Goal: Navigation & Orientation: Find specific page/section

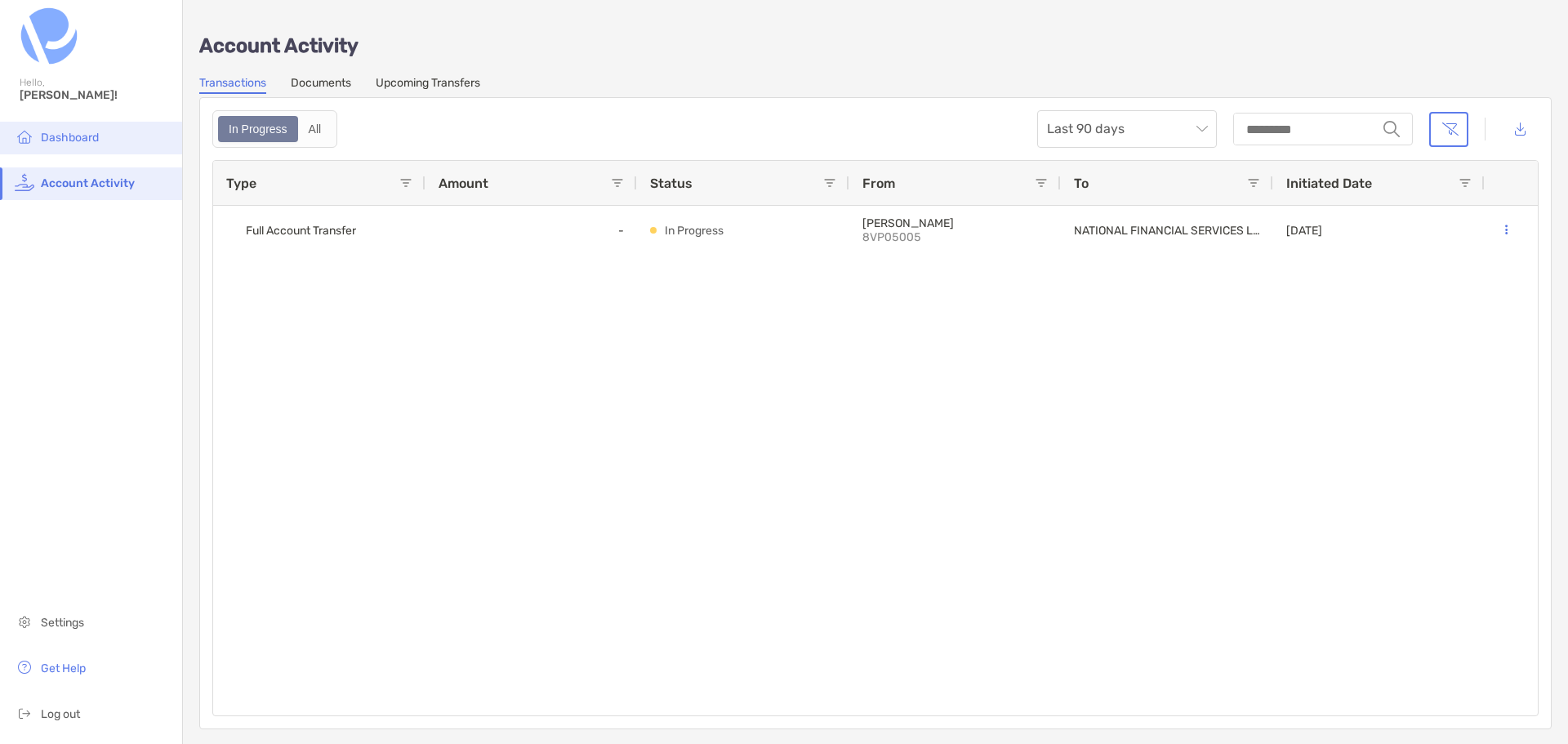
drag, startPoint x: 0, startPoint y: 0, endPoint x: 45, endPoint y: 130, distance: 137.6
click at [45, 130] on li "Dashboard" at bounding box center [90, 137] width 182 height 33
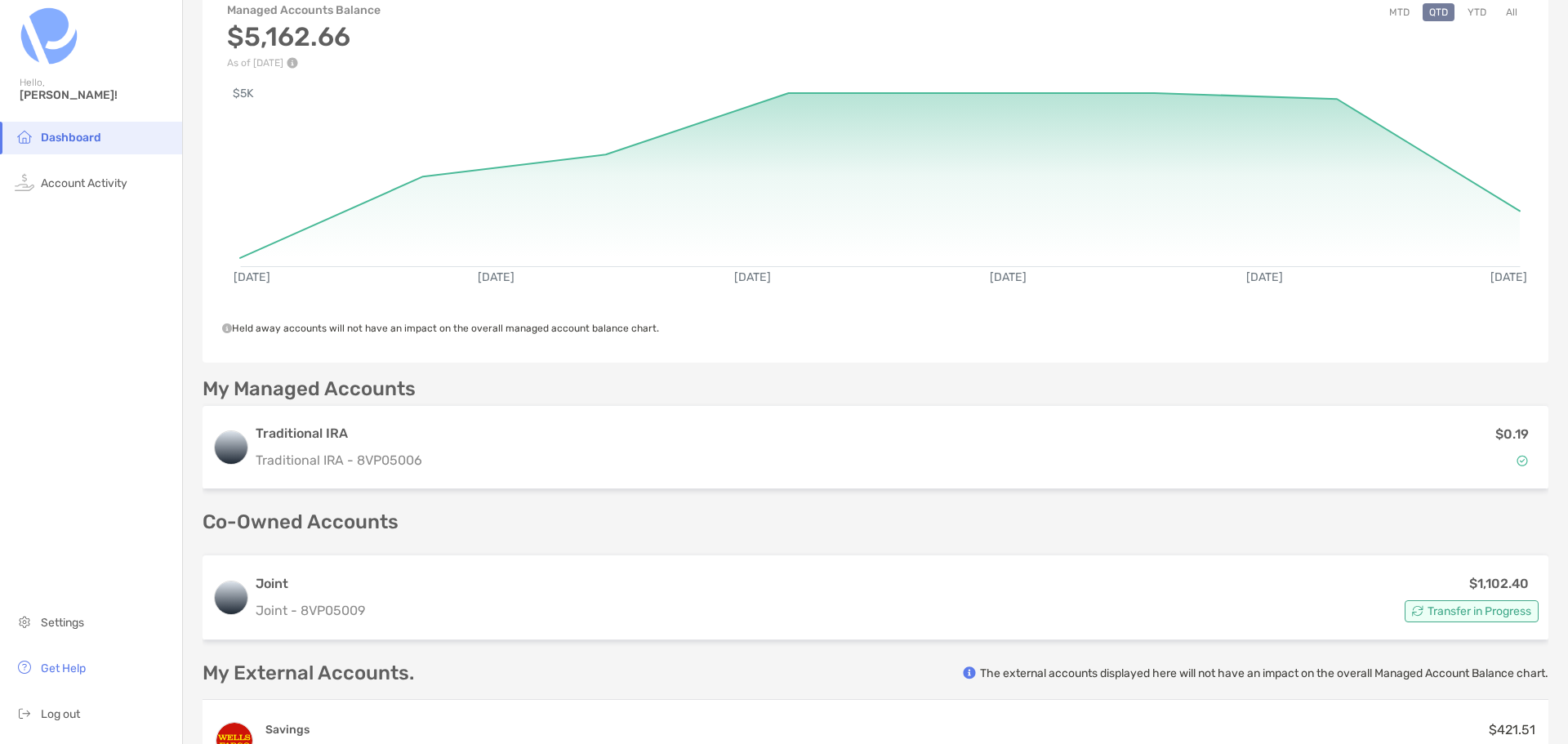
scroll to position [81, 0]
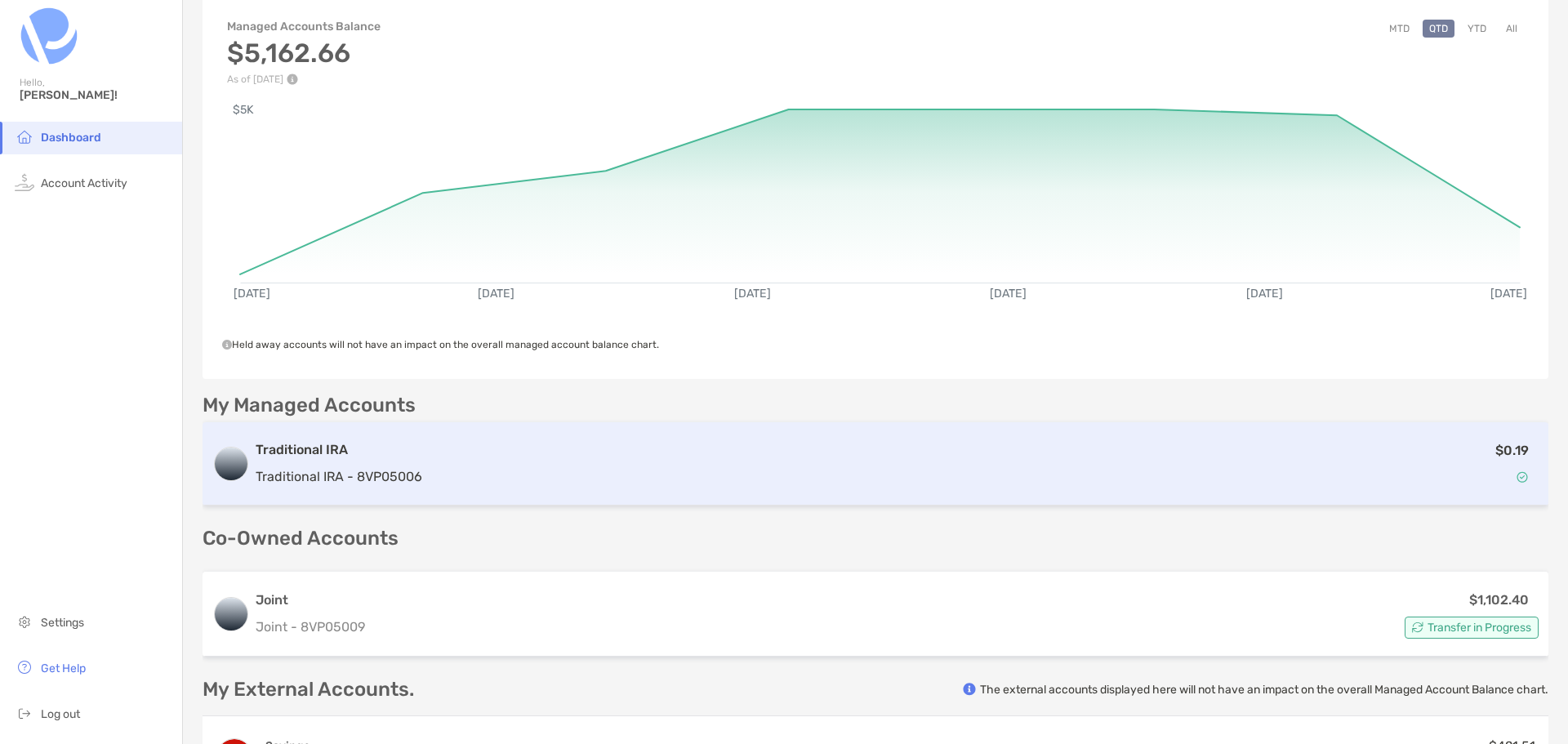
drag, startPoint x: 591, startPoint y: 483, endPoint x: 516, endPoint y: 457, distance: 79.4
click at [516, 457] on div "$0.19" at bounding box center [983, 464] width 1110 height 48
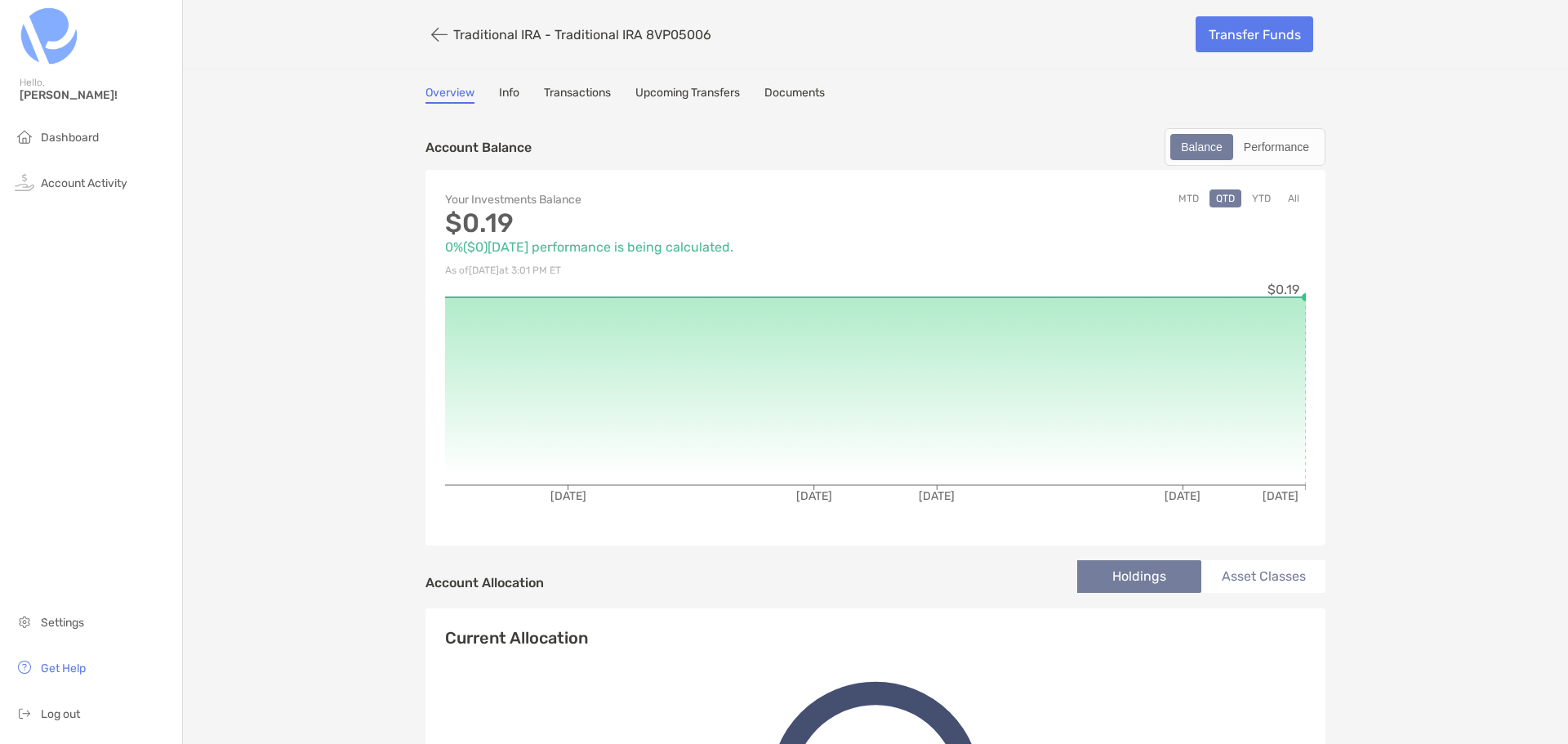
scroll to position [81, 0]
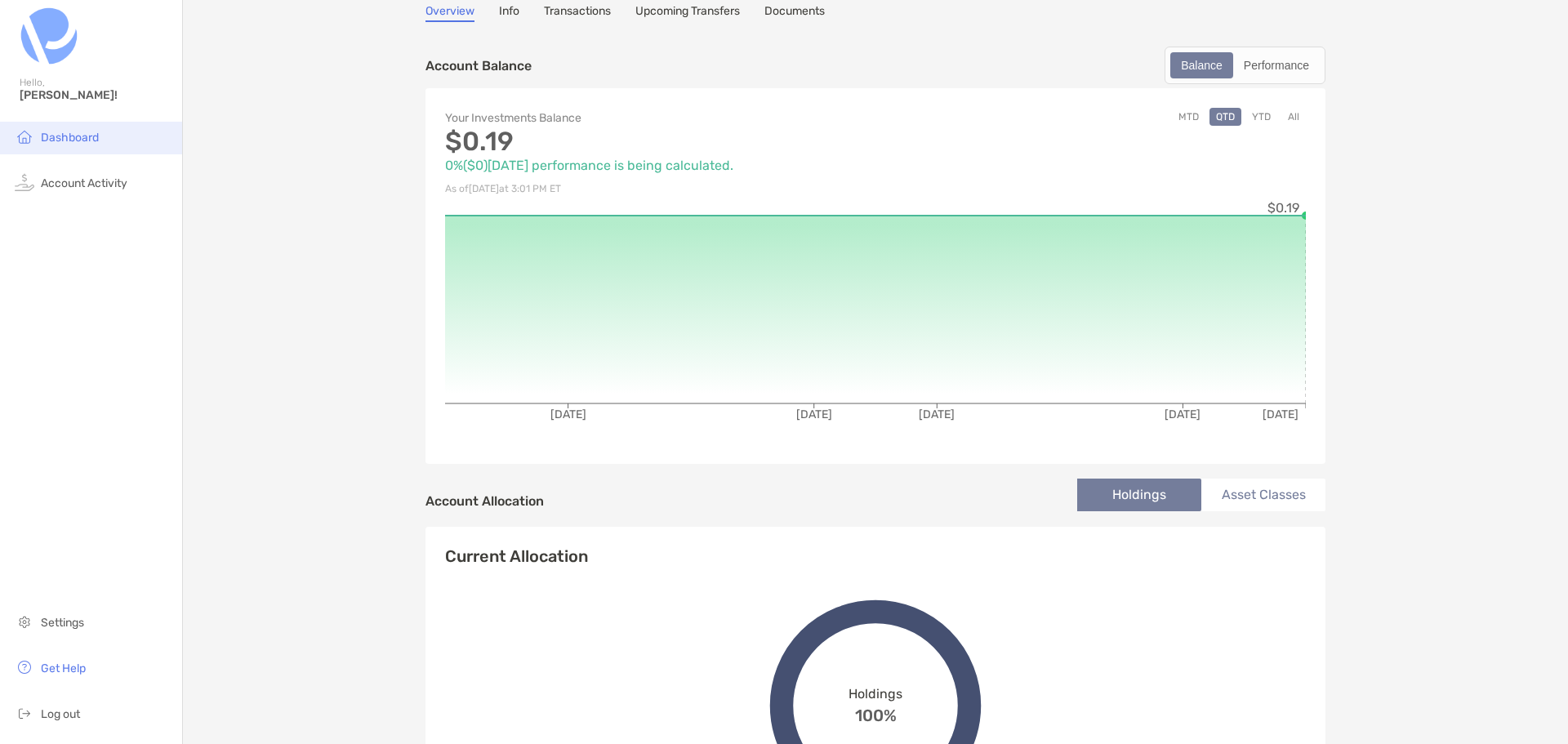
click at [62, 138] on span "Dashboard" at bounding box center [70, 137] width 58 height 14
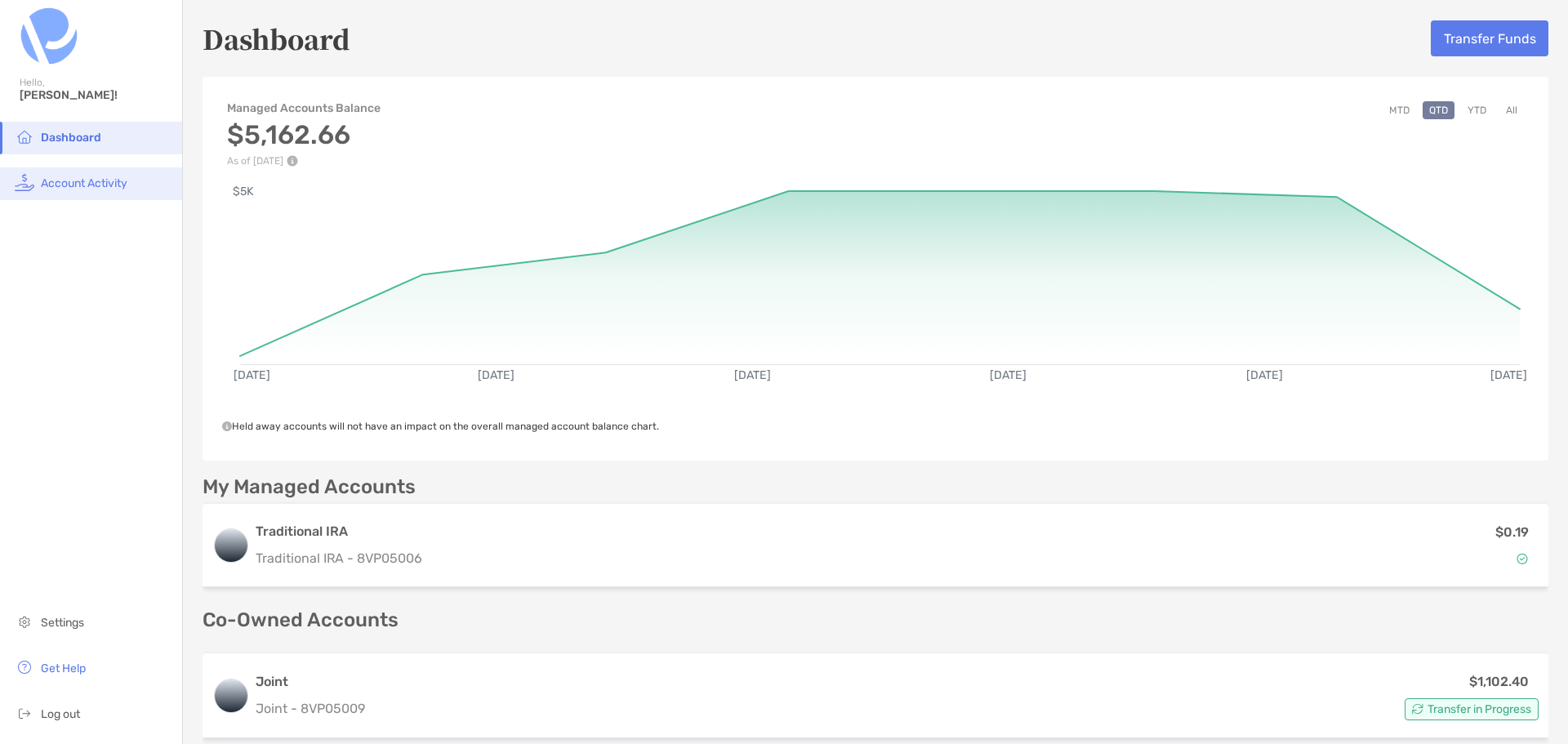
click at [85, 189] on span "Account Activity" at bounding box center [83, 184] width 86 height 14
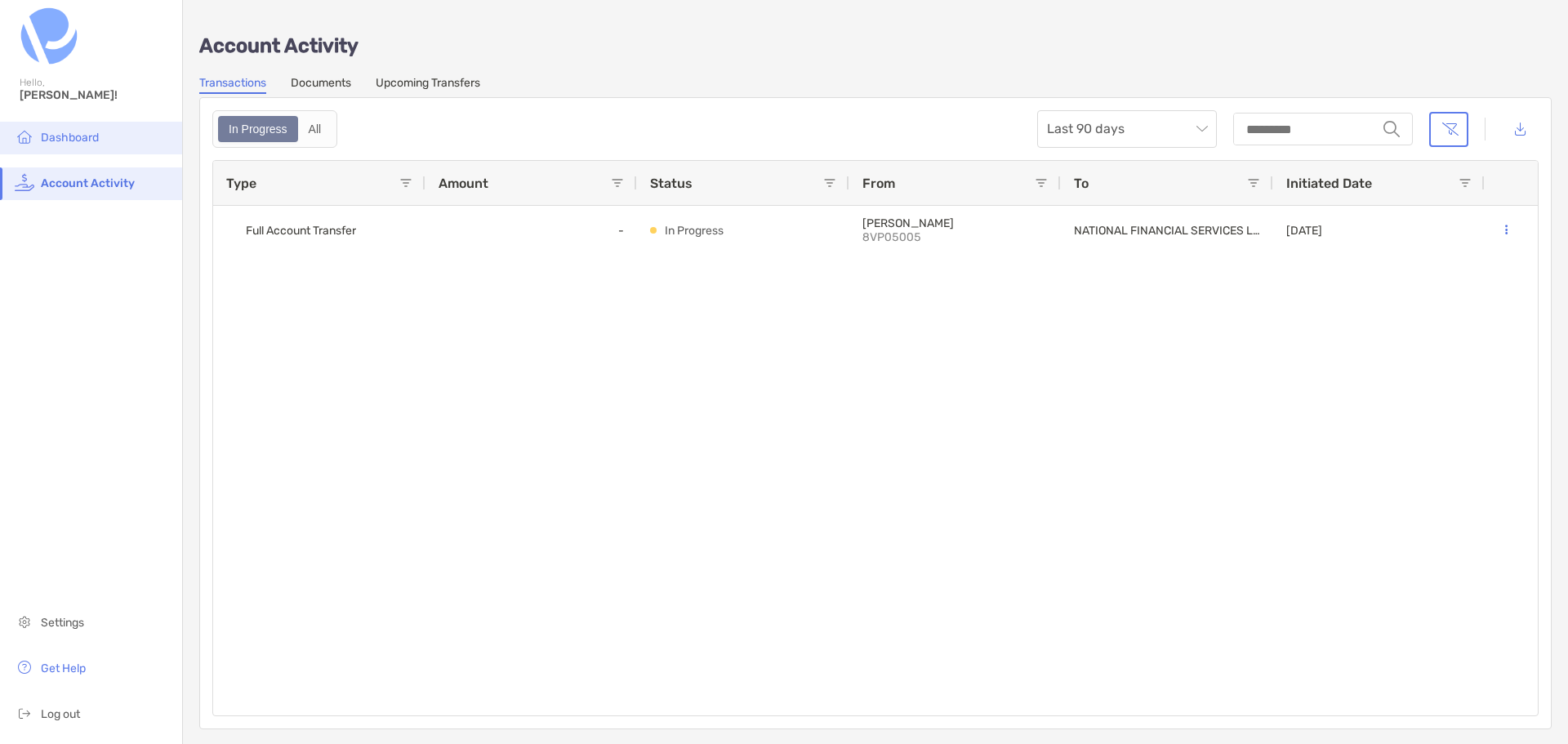
click at [52, 141] on span "Dashboard" at bounding box center [70, 137] width 58 height 14
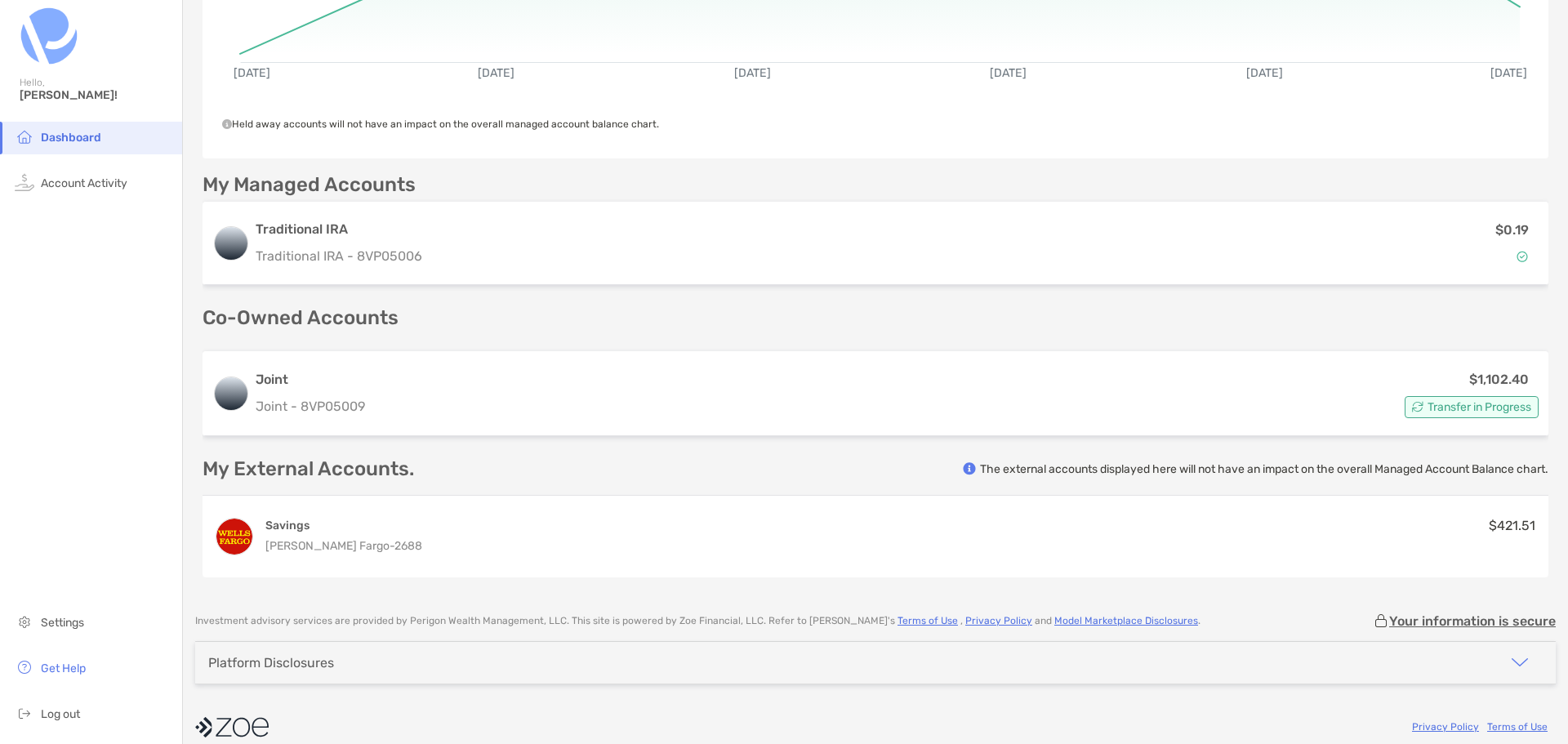
scroll to position [319, 0]
